Goal: Navigation & Orientation: Find specific page/section

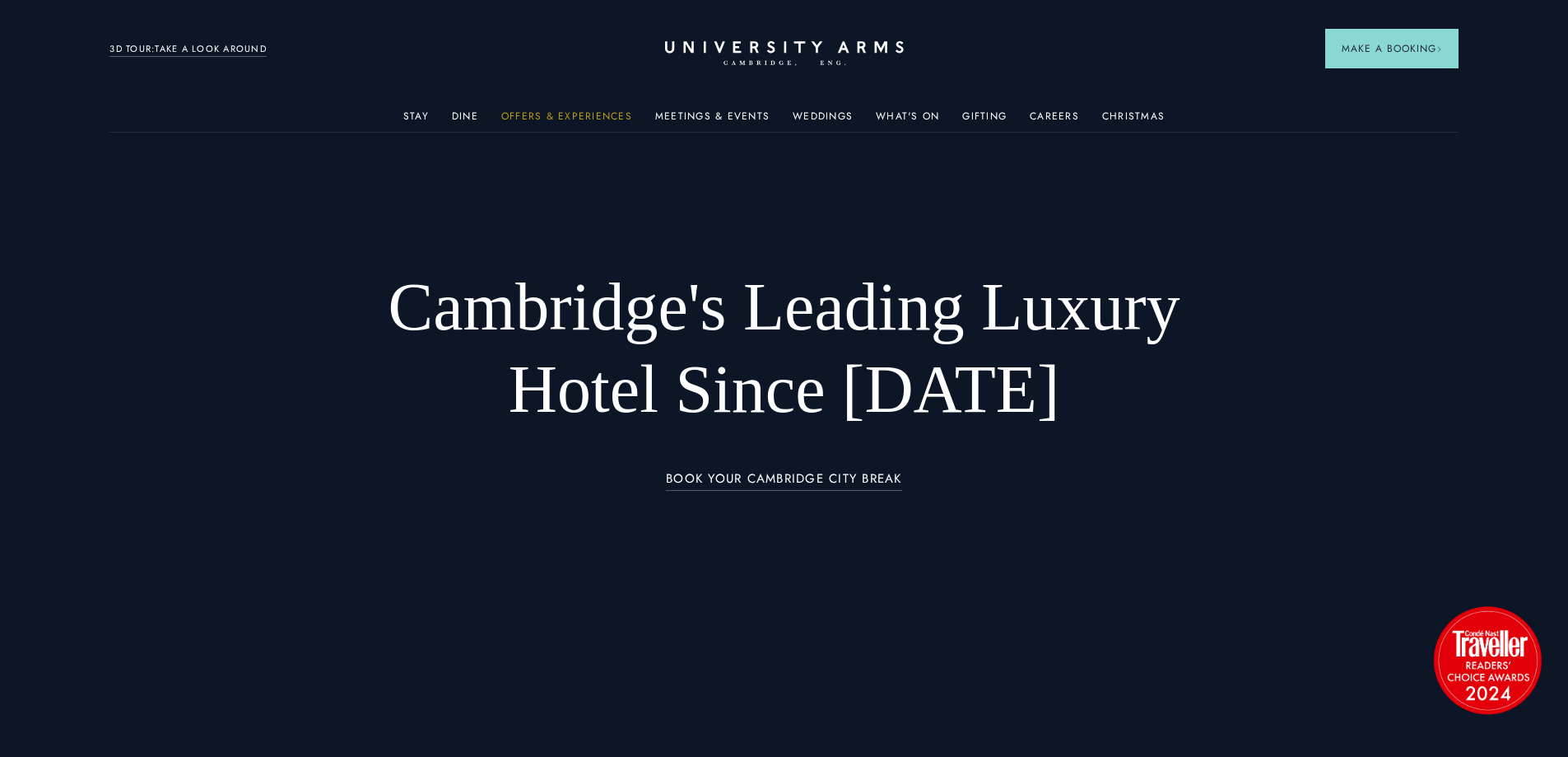
click at [605, 110] on link "Offers & Experiences" at bounding box center [566, 121] width 131 height 22
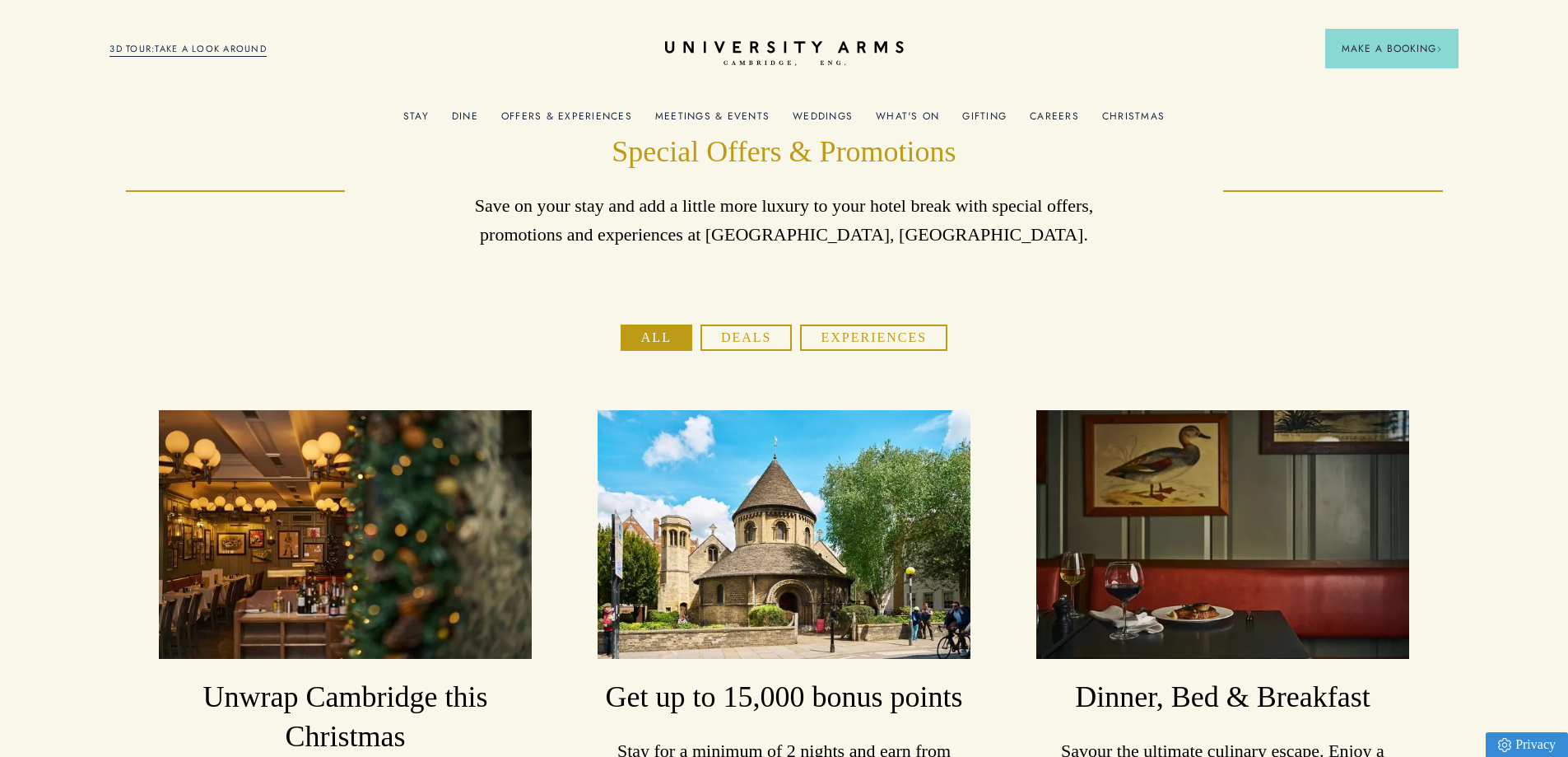
click at [739, 114] on link "Meetings & Events" at bounding box center [713, 121] width 114 height 22
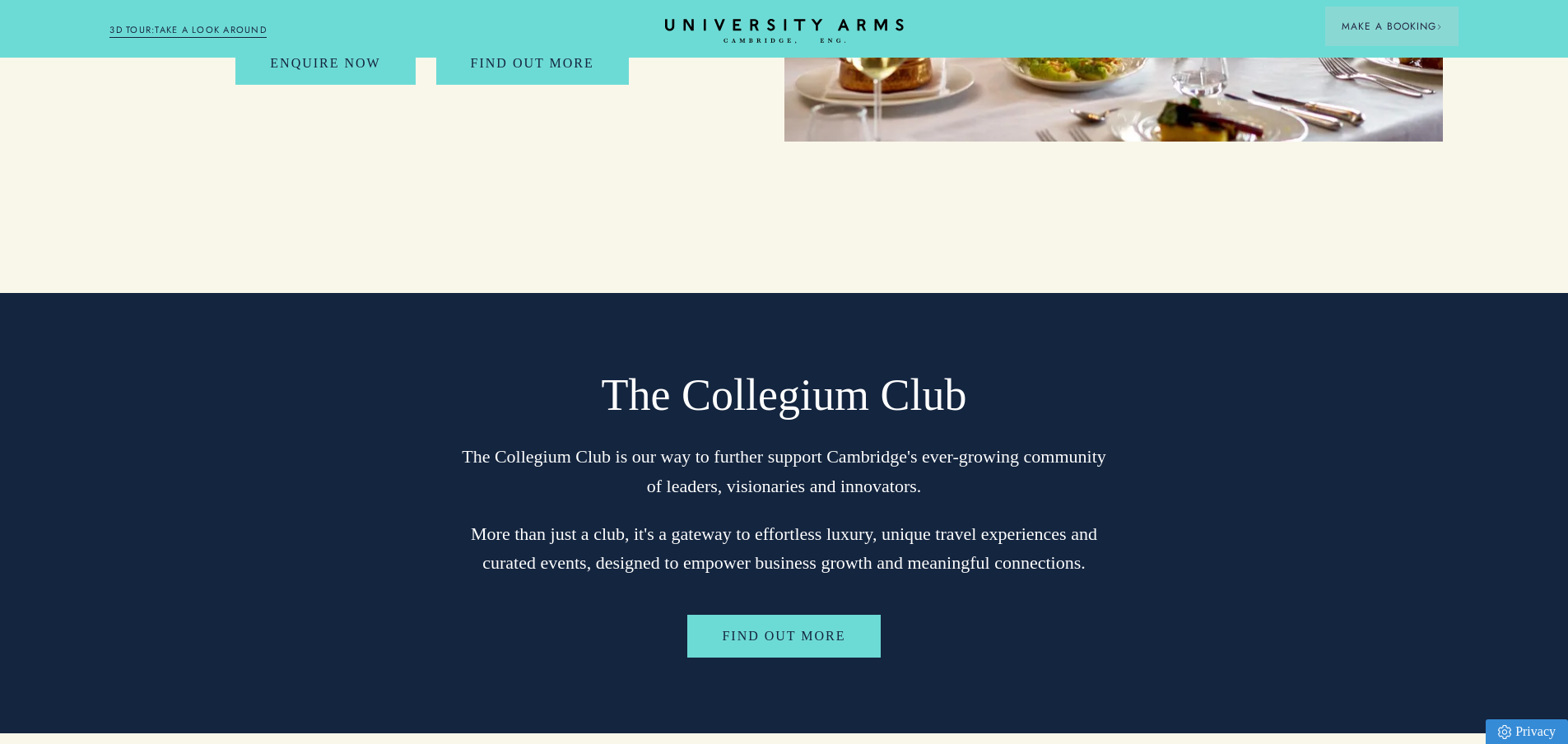
scroll to position [5679, 0]
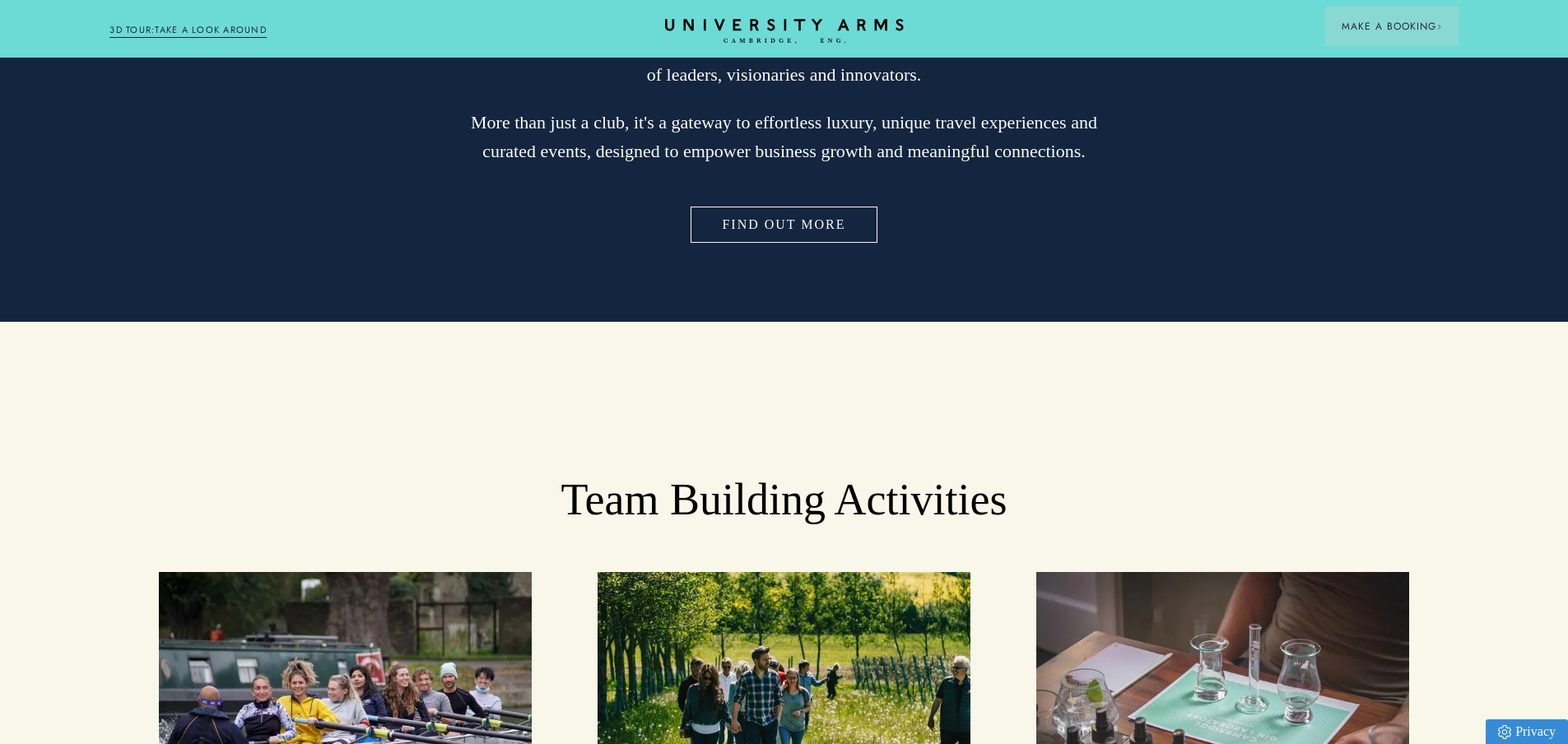
click at [774, 204] on link "FIND OUT MORE" at bounding box center [784, 224] width 193 height 42
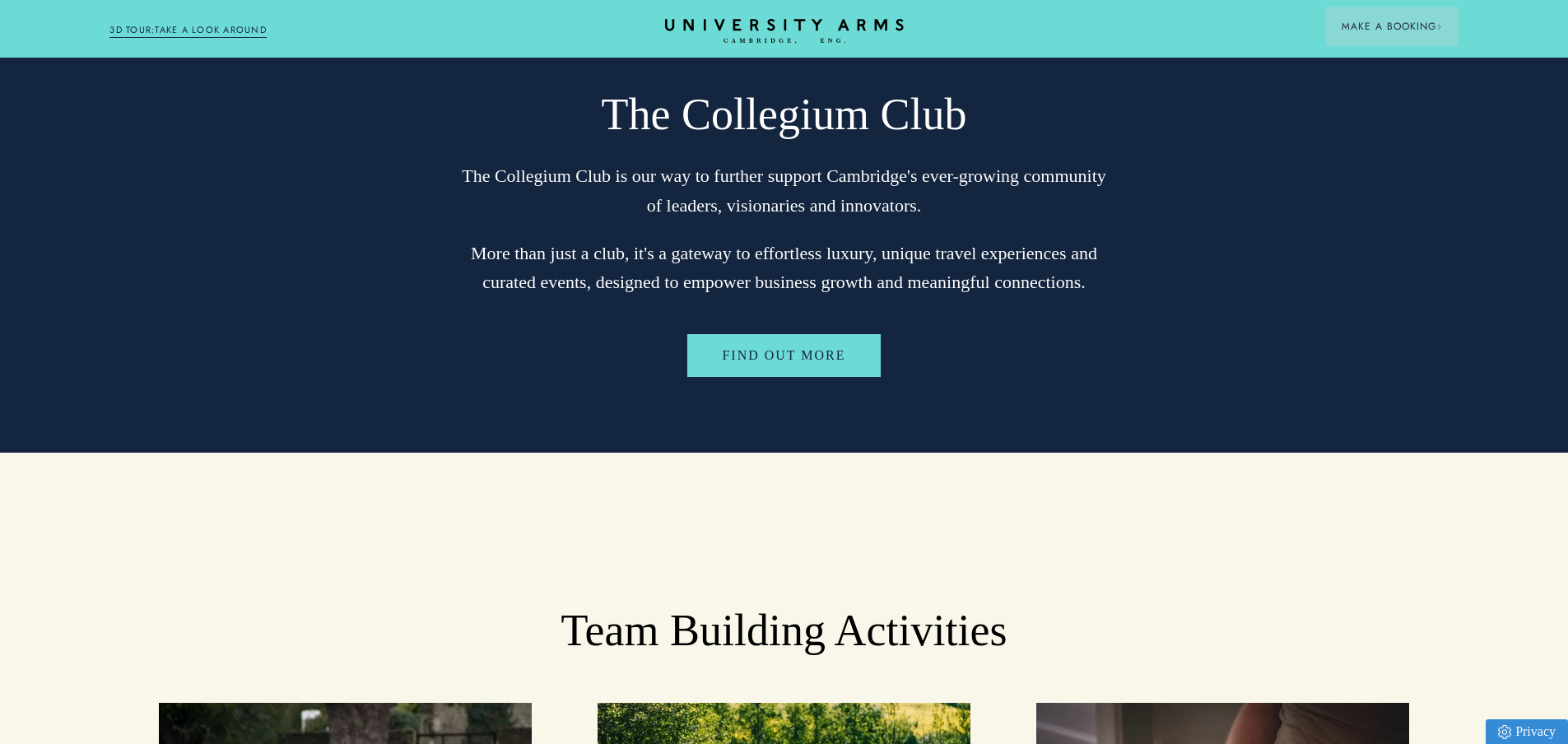
scroll to position [5515, 0]
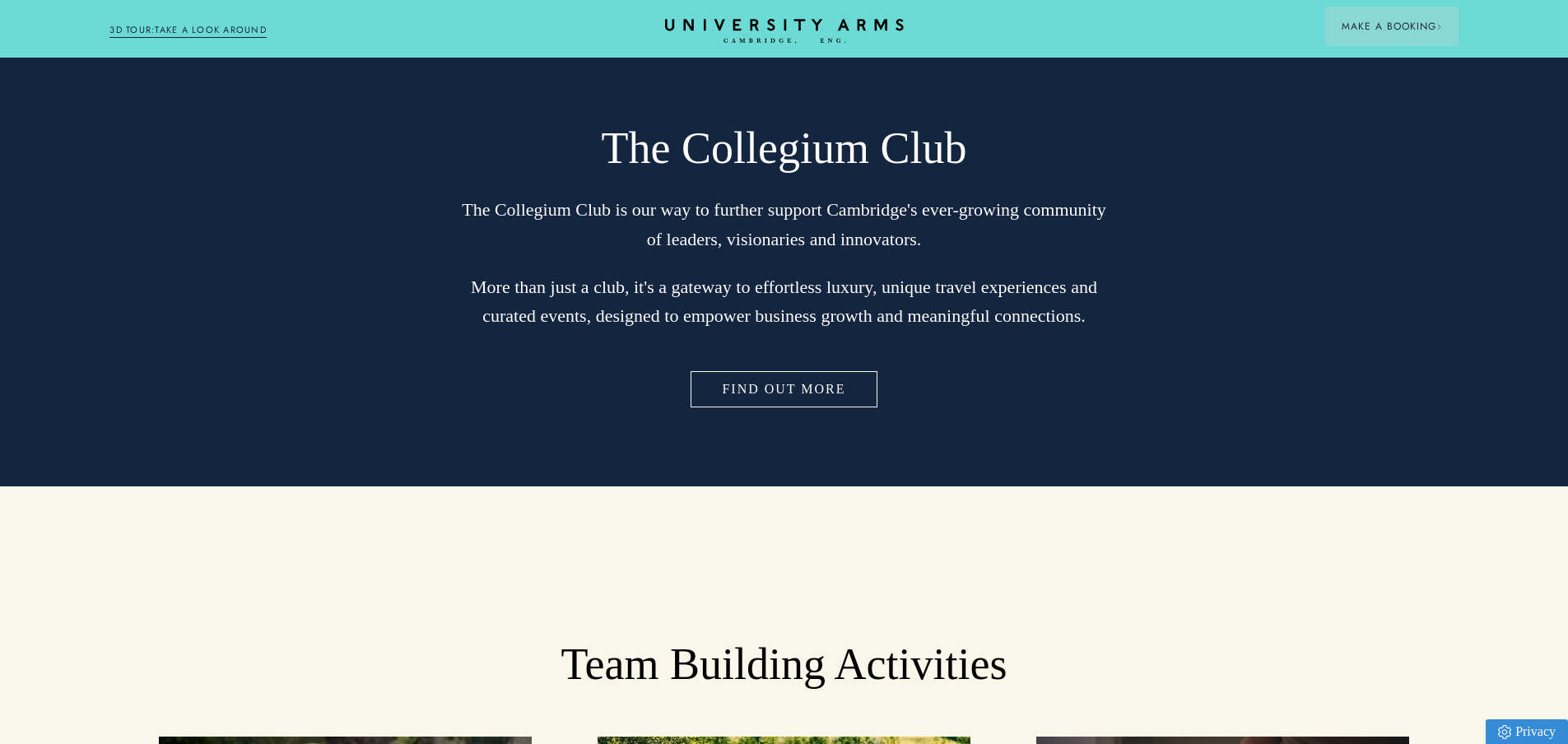
click at [794, 368] on link "FIND OUT MORE" at bounding box center [784, 389] width 193 height 42
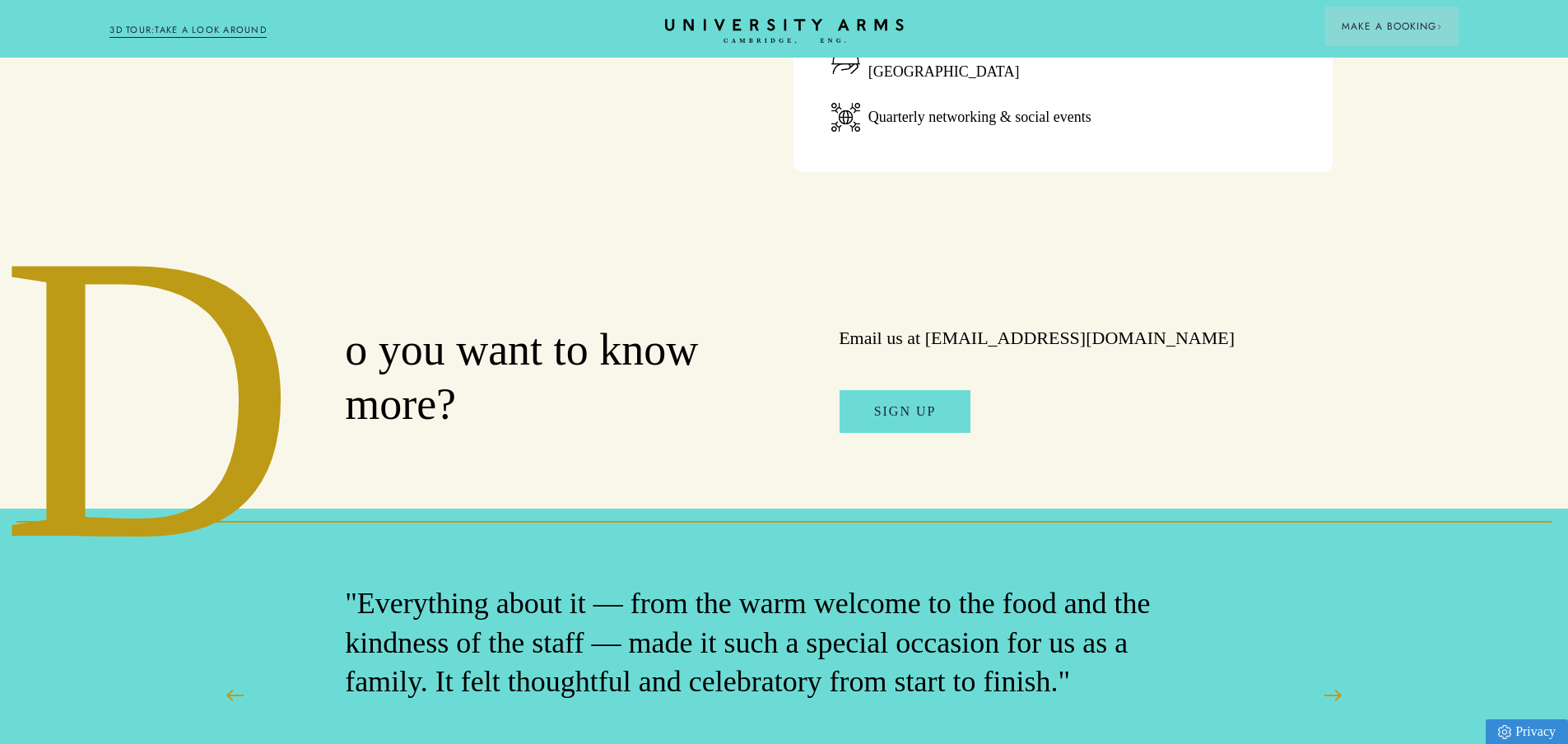
scroll to position [1152, 0]
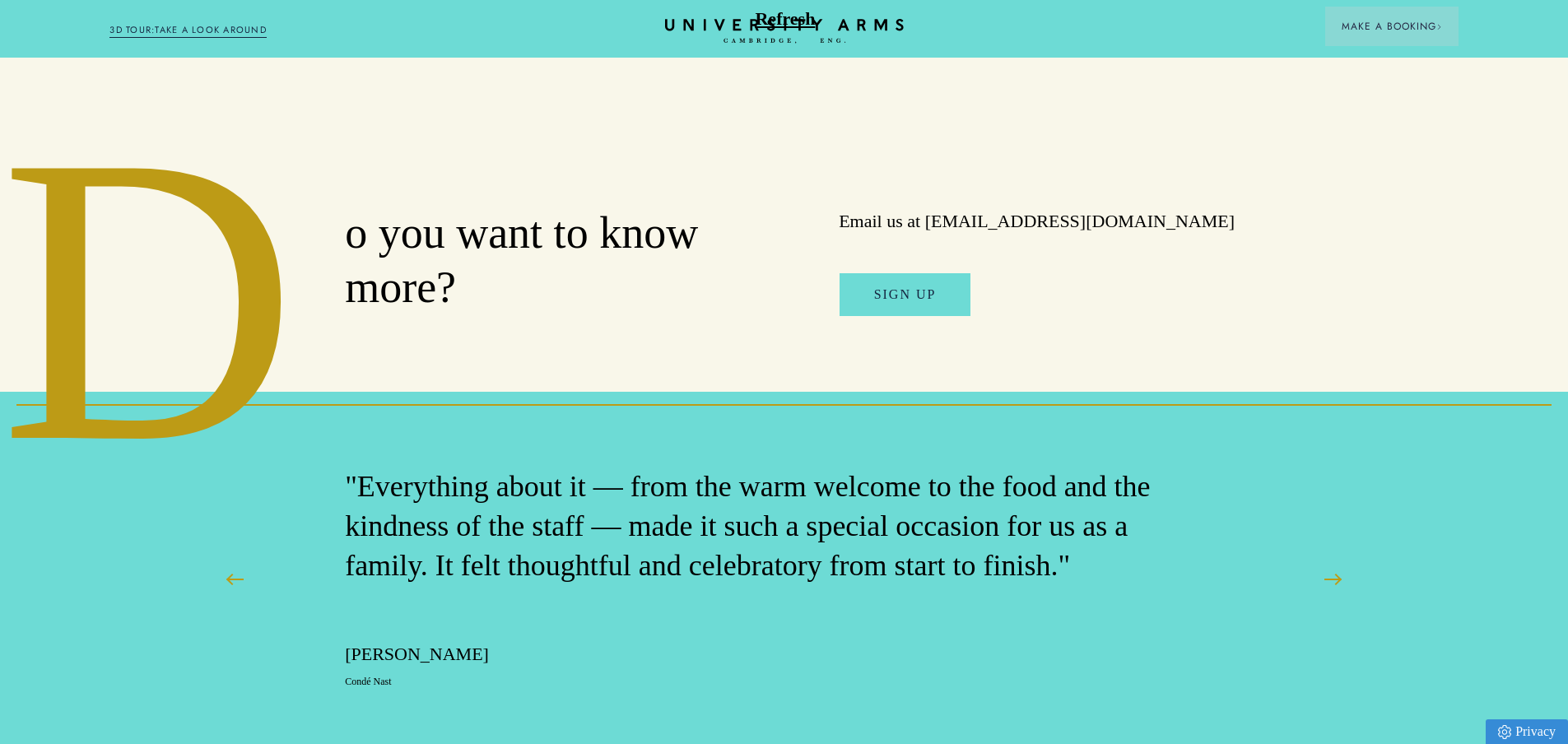
scroll to position [1235, 0]
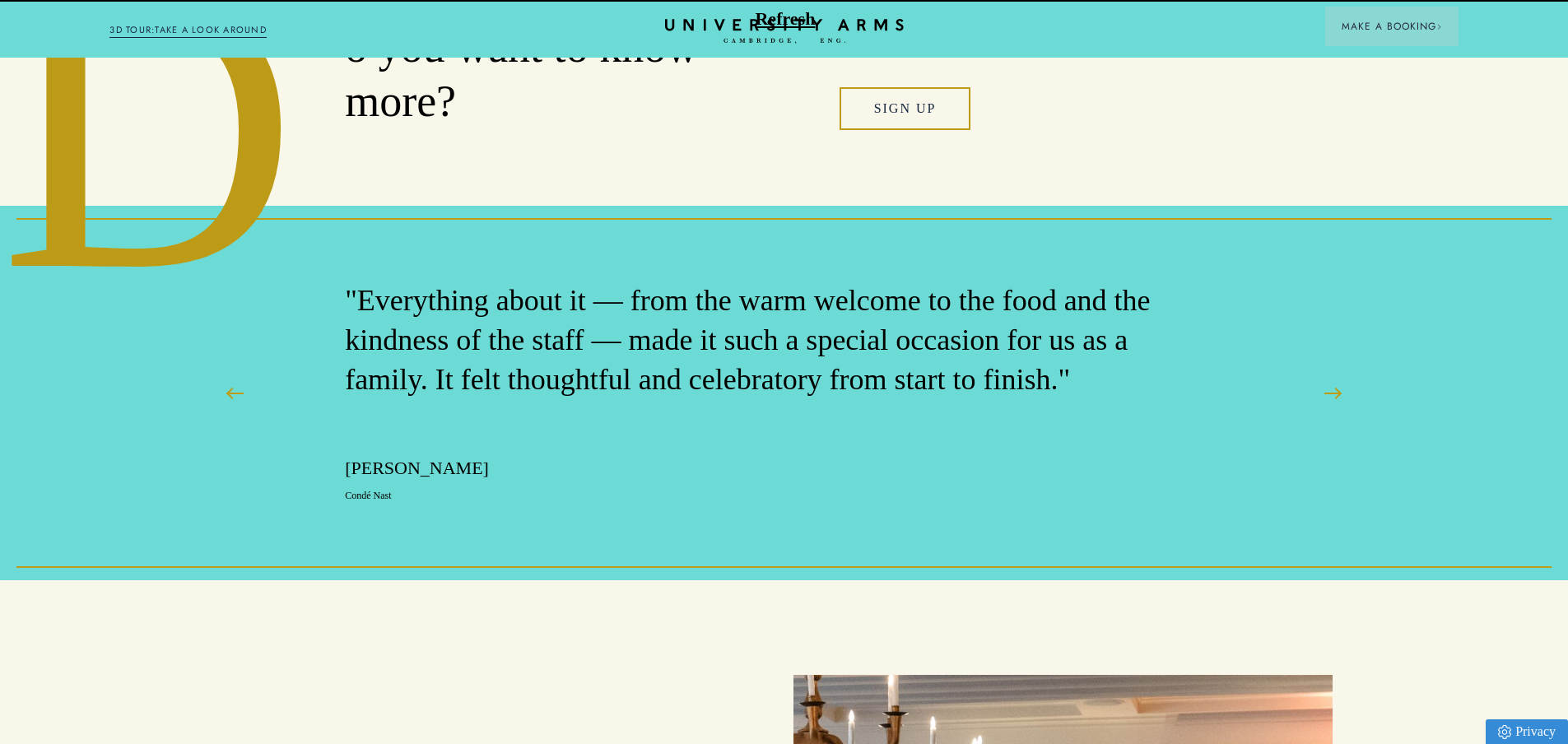
scroll to position [1646, 0]
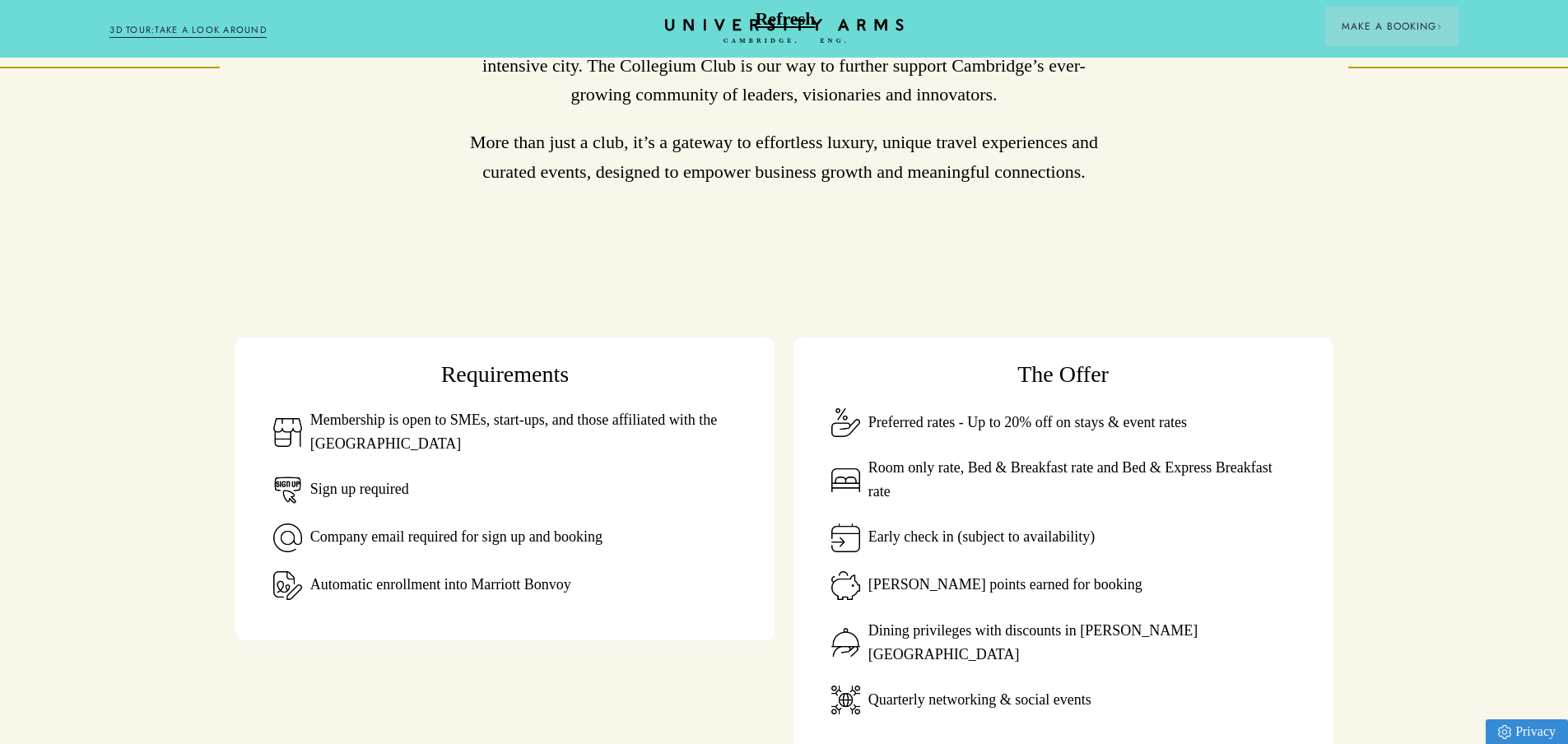
scroll to position [741, 0]
